Goal: Find specific page/section: Find specific page/section

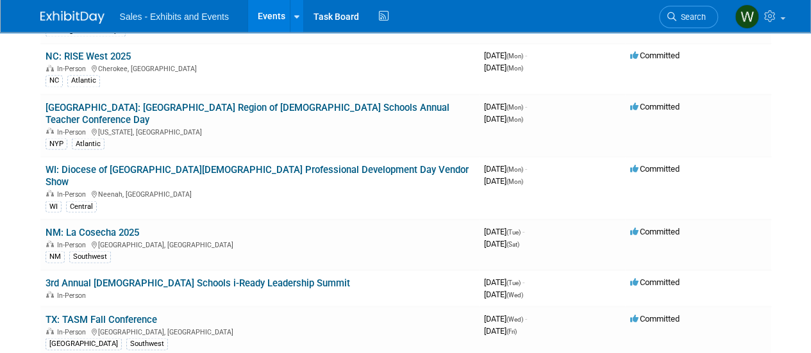
scroll to position [5991, 0]
click at [128, 314] on link "TX: TASM Fall Conference" at bounding box center [102, 320] width 112 height 12
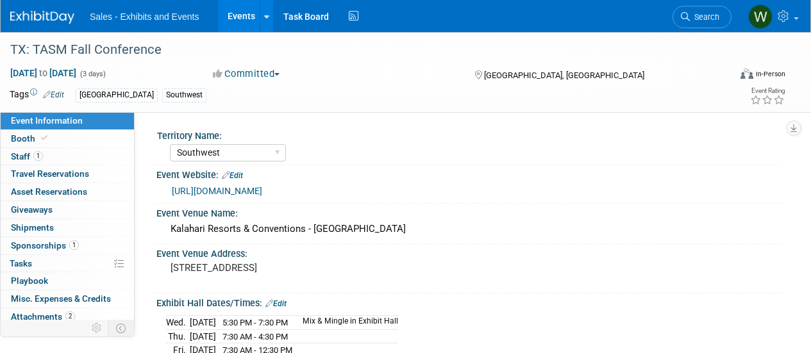
select select "Southwest"
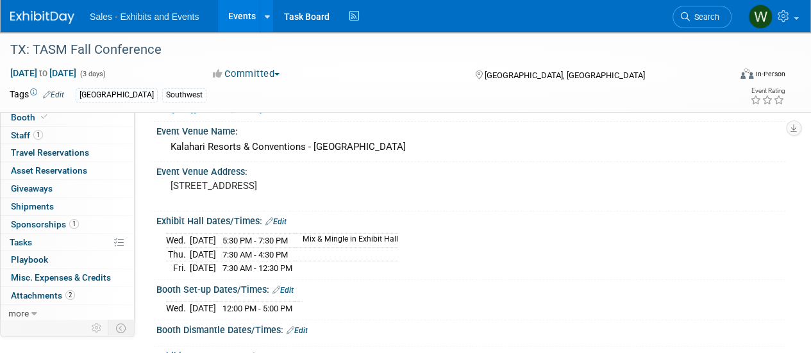
scroll to position [85, 0]
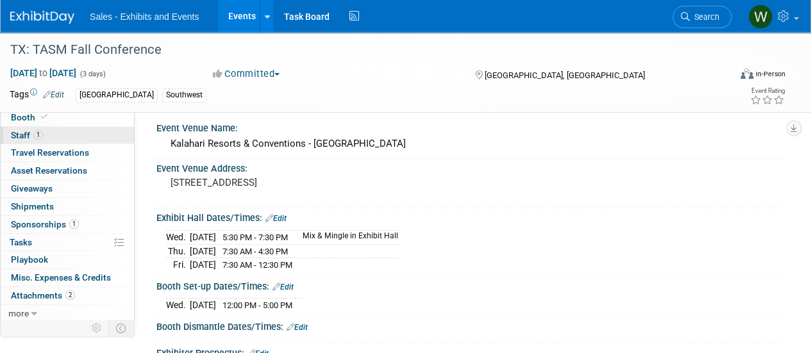
click at [23, 131] on span "Staff 1" at bounding box center [27, 135] width 32 height 10
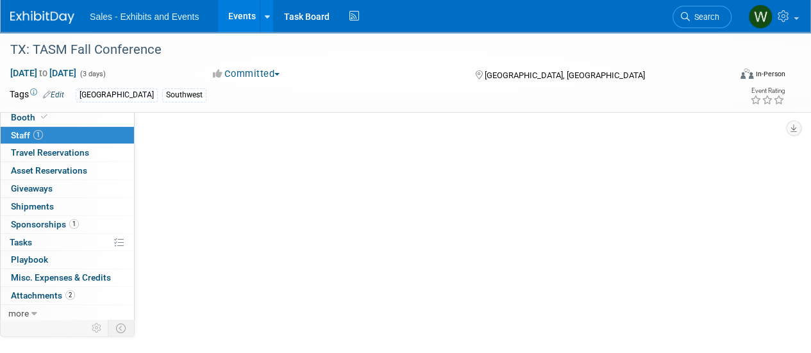
scroll to position [0, 0]
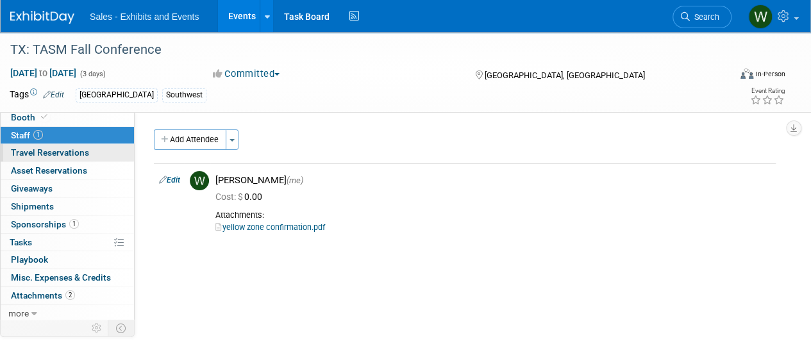
click at [88, 150] on span "Travel Reservations 0" at bounding box center [50, 153] width 78 height 10
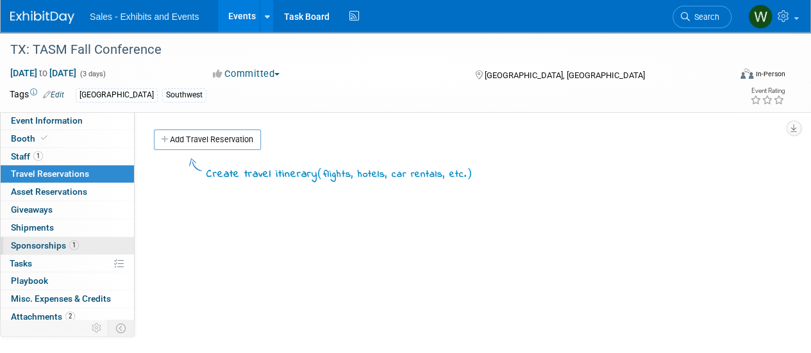
click at [38, 243] on span "Sponsorships 1" at bounding box center [45, 246] width 68 height 10
